Goal: Task Accomplishment & Management: Manage account settings

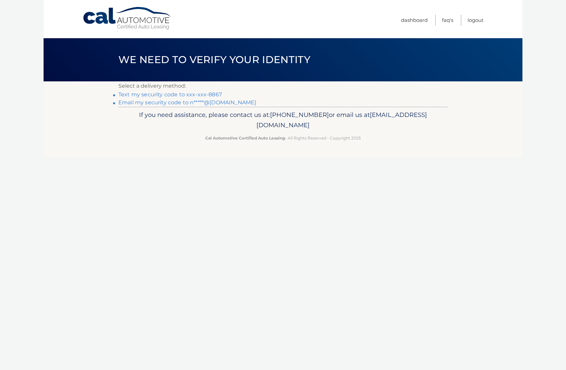
click at [198, 94] on link "Text my security code to xxx-xxx-8867" at bounding box center [169, 94] width 103 height 6
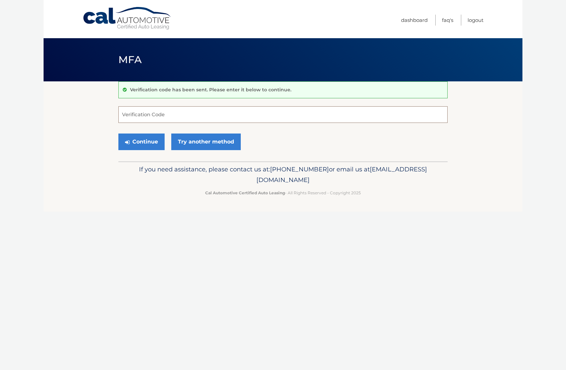
click at [154, 116] on input "Verification Code" at bounding box center [282, 114] width 329 height 17
type input "611276"
click at [133, 138] on button "Continue" at bounding box center [141, 142] width 46 height 17
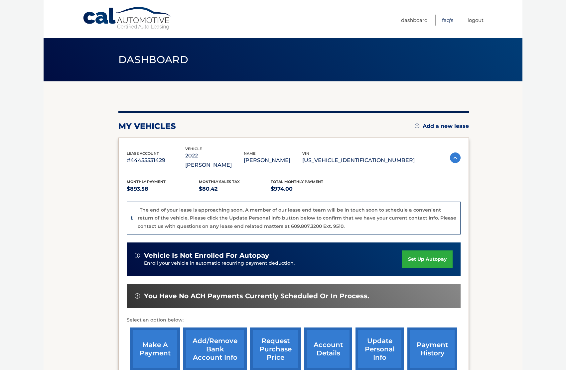
click at [450, 20] on link "FAQ's" at bounding box center [447, 20] width 11 height 11
